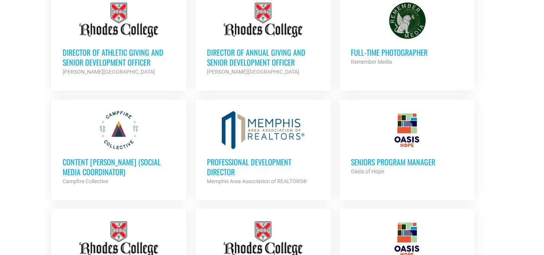
scroll to position [370, 0]
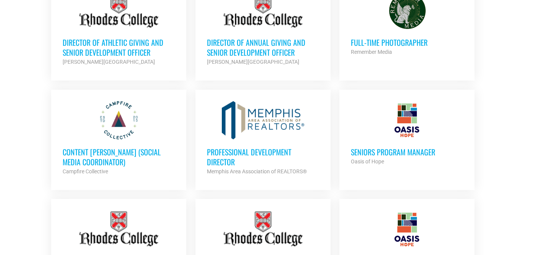
click at [79, 151] on h3 "Content Kindler (Social Media Coordinator)" at bounding box center [119, 157] width 112 height 20
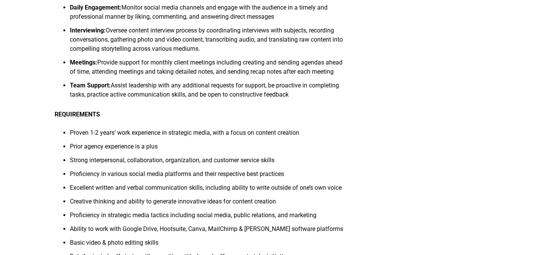
scroll to position [291, 0]
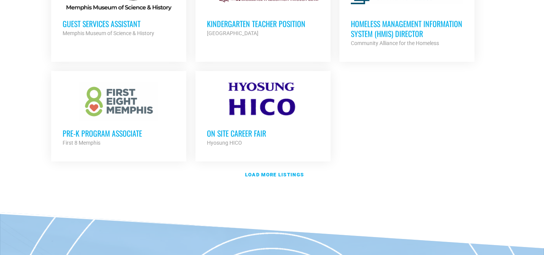
scroll to position [927, 0]
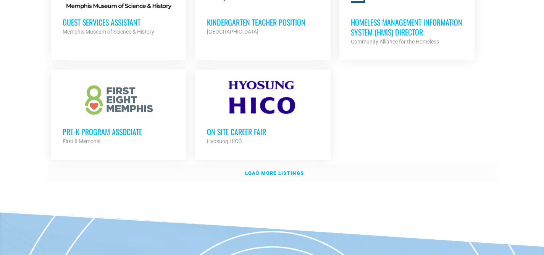
click at [290, 165] on link "Load more listings" at bounding box center [272, 174] width 451 height 18
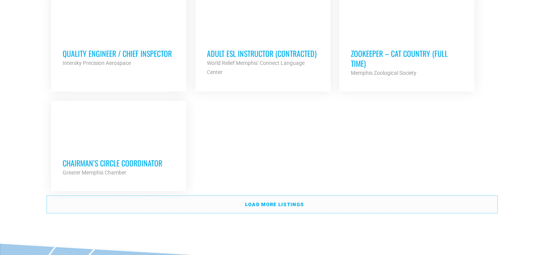
scroll to position [1679, 0]
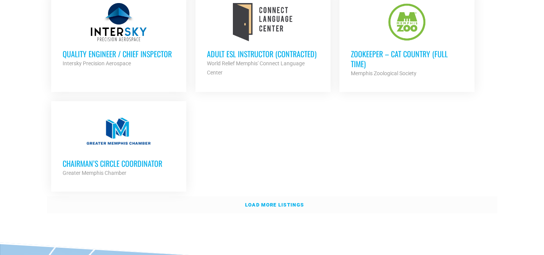
click at [281, 202] on strong "Load more listings" at bounding box center [274, 205] width 59 height 6
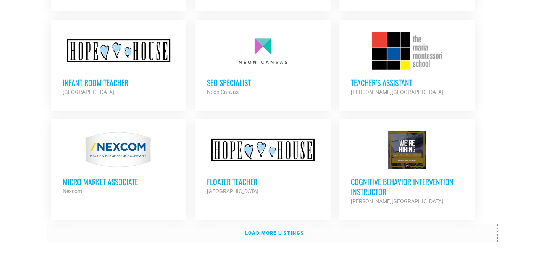
scroll to position [2336, 0]
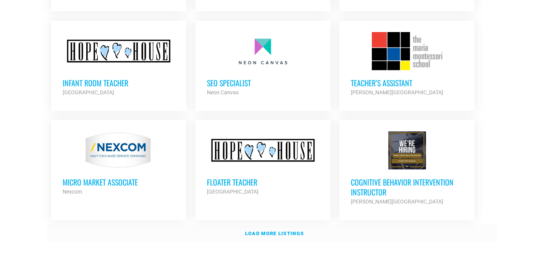
click at [277, 225] on link "Load more listings" at bounding box center [272, 234] width 451 height 18
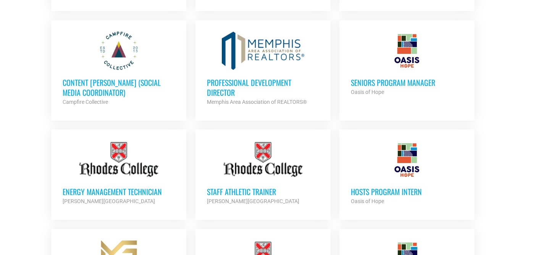
scroll to position [443, 0]
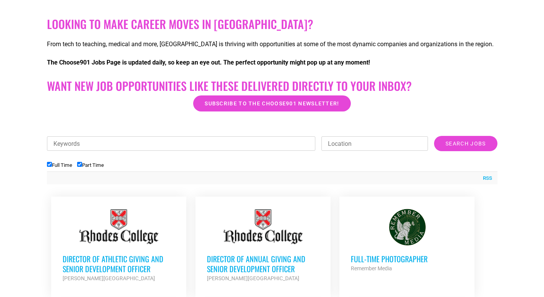
scroll to position [227, 0]
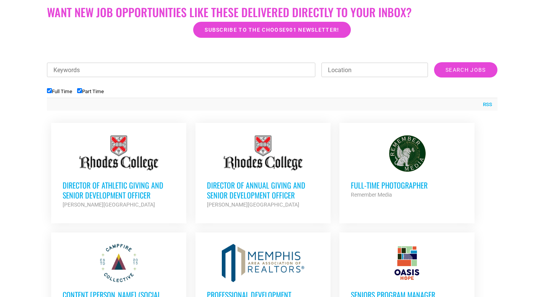
click at [50, 91] on input "Full Time" at bounding box center [49, 90] width 5 height 5
checkbox input "false"
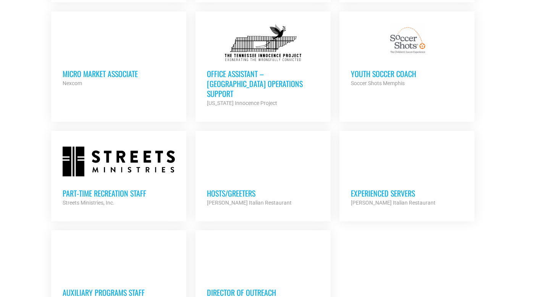
scroll to position [642, 0]
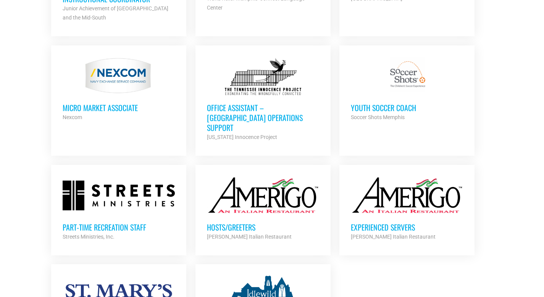
click at [280, 111] on h3 "Office Assistant – [GEOGRAPHIC_DATA] Operations Support" at bounding box center [263, 118] width 112 height 30
